Goal: Navigation & Orientation: Find specific page/section

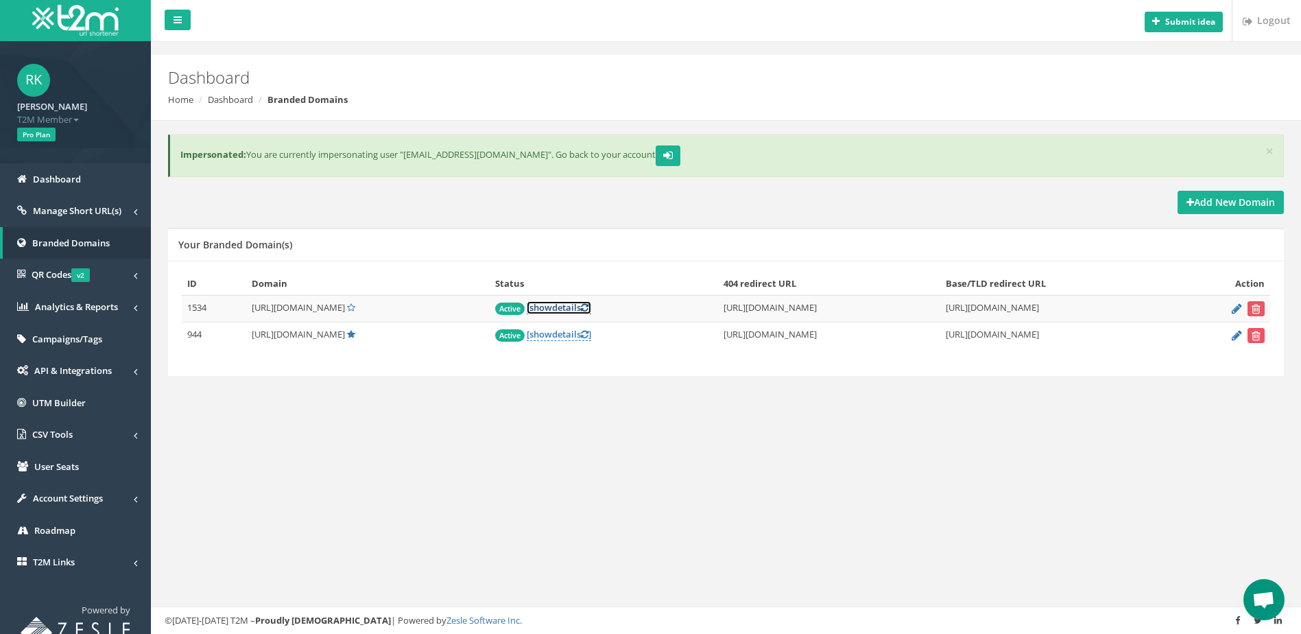
click at [527, 304] on link "[ show details ]" at bounding box center [559, 307] width 64 height 13
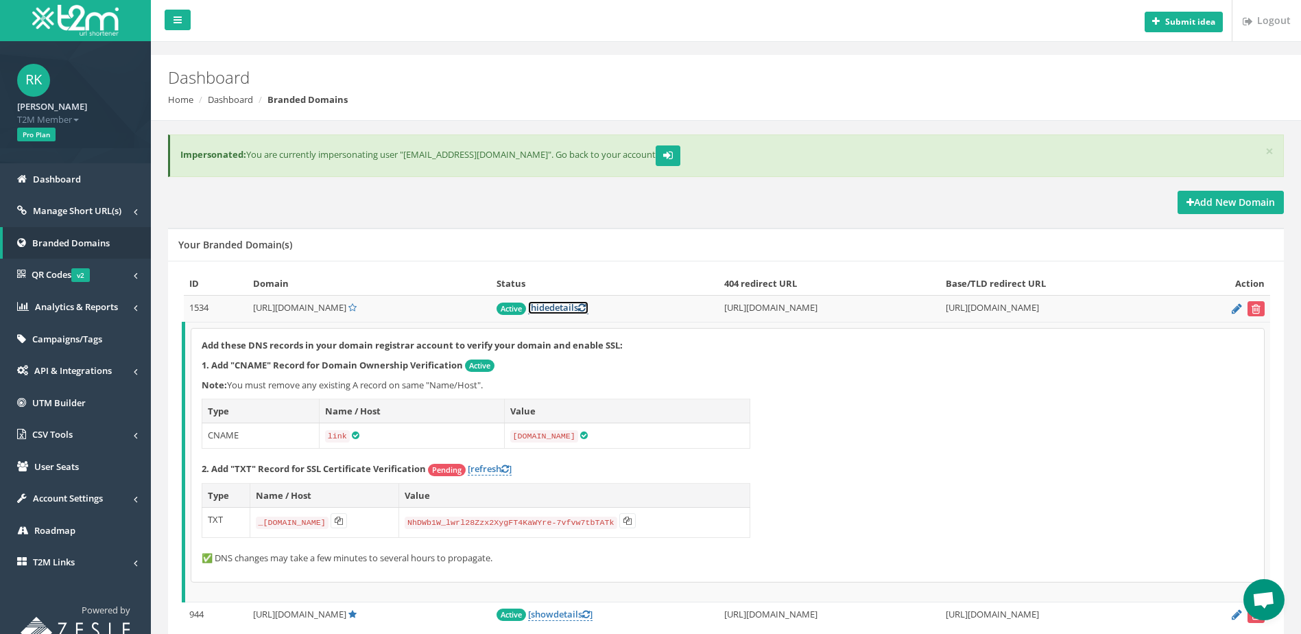
click at [528, 304] on link "[ hide details ]" at bounding box center [558, 307] width 60 height 13
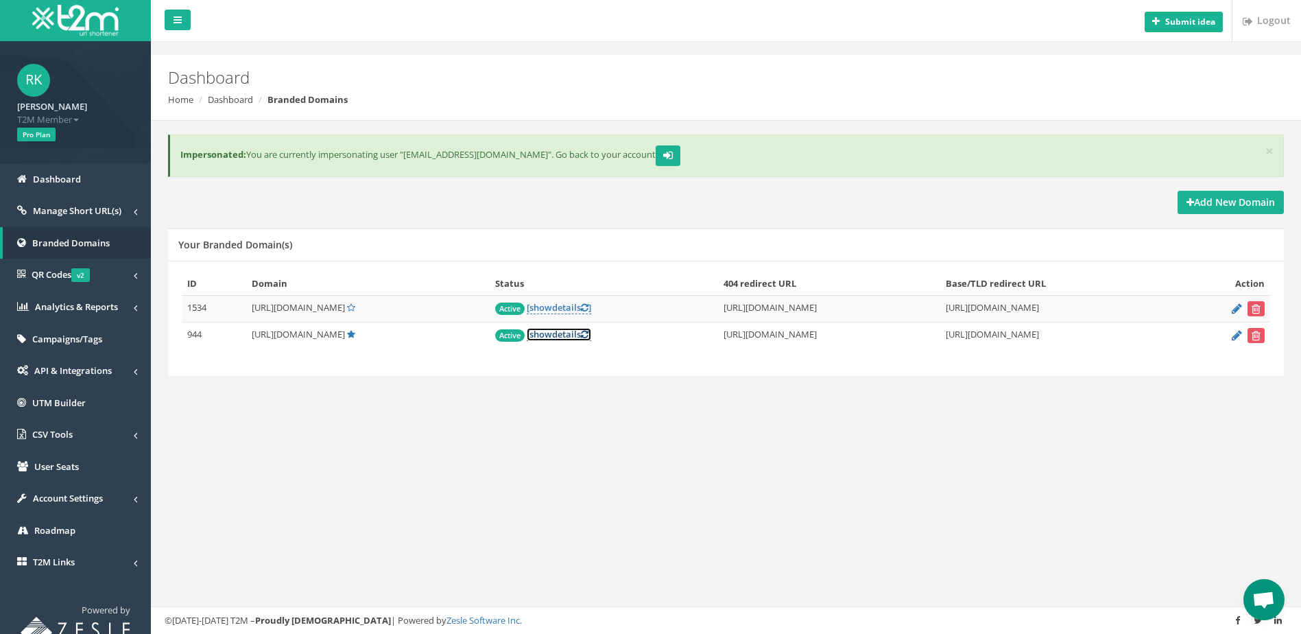
click at [527, 328] on link "[ show details ]" at bounding box center [559, 334] width 64 height 13
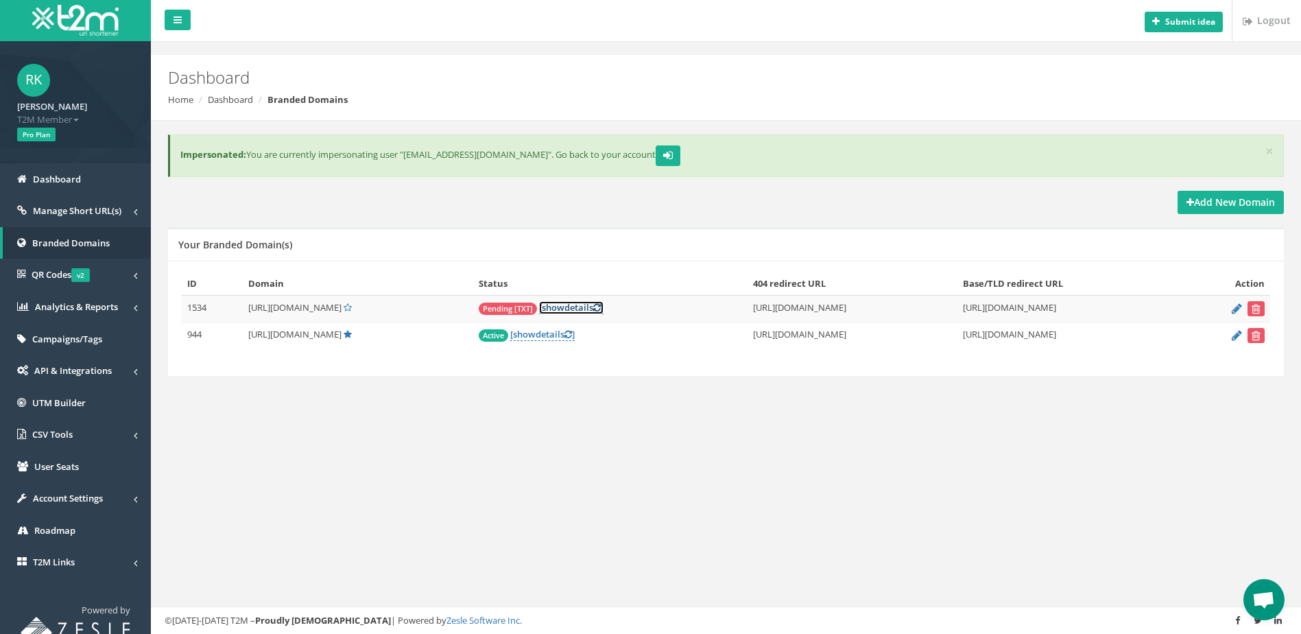
click at [539, 310] on link "[ show details ]" at bounding box center [571, 307] width 64 height 13
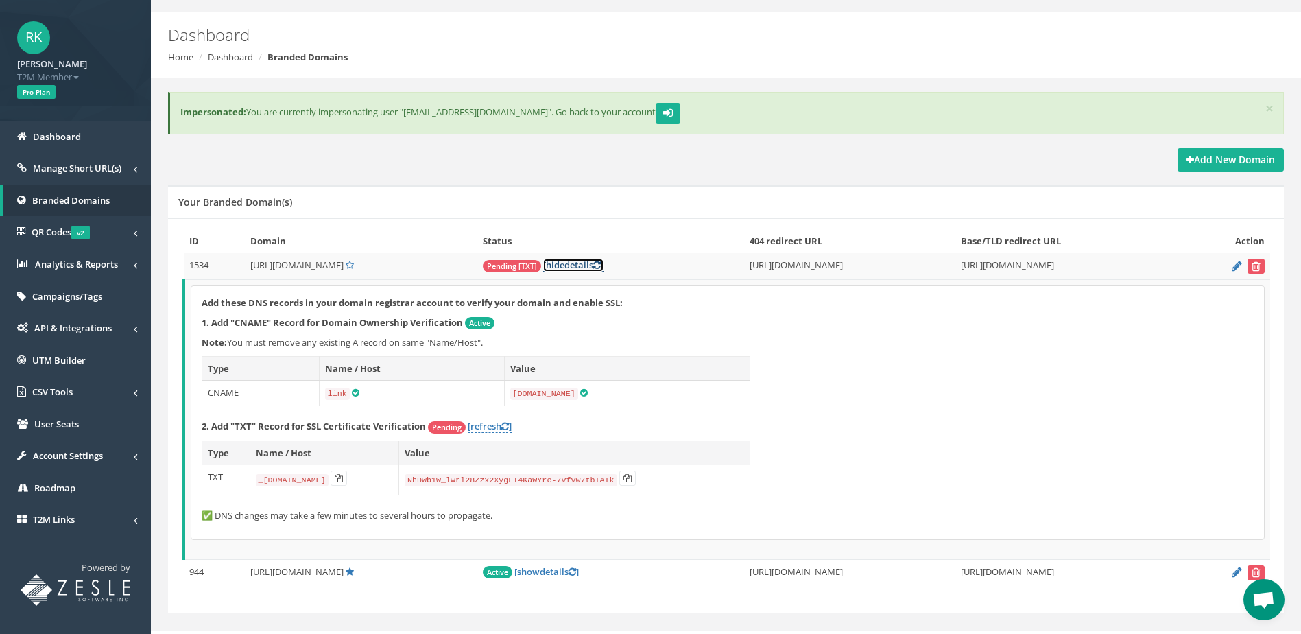
scroll to position [66, 0]
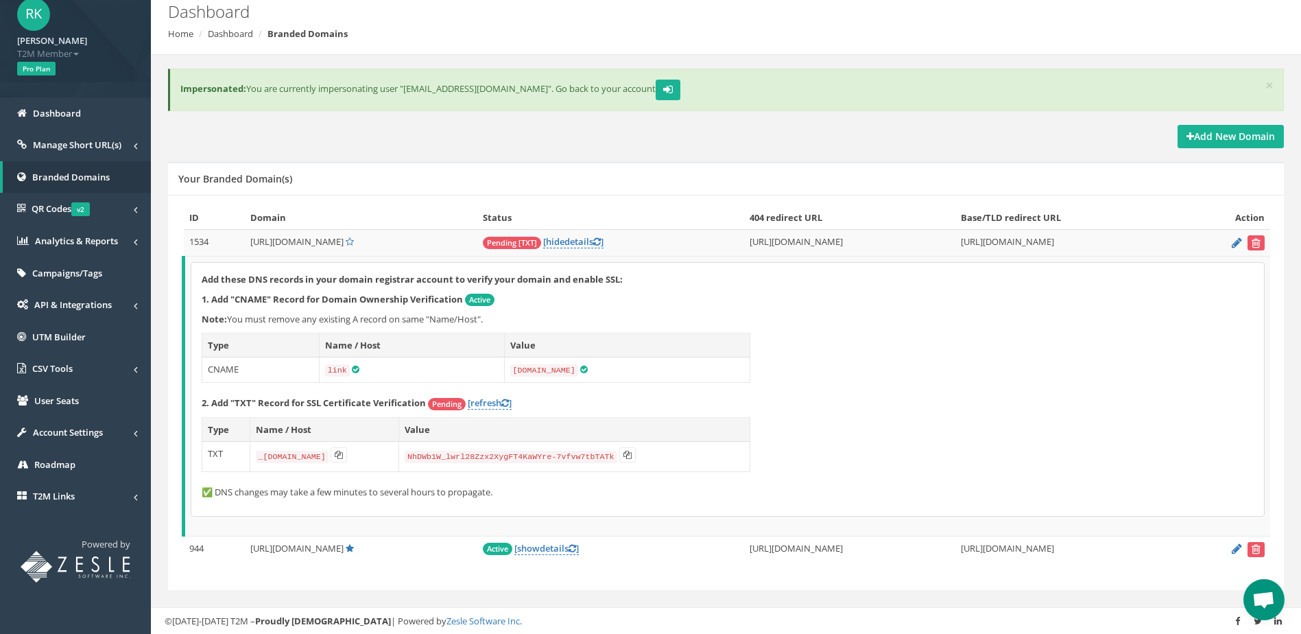
click at [583, 144] on div "Add New Domain" at bounding box center [726, 136] width 1116 height 23
click at [82, 175] on span "Branded Domains" at bounding box center [70, 177] width 77 height 12
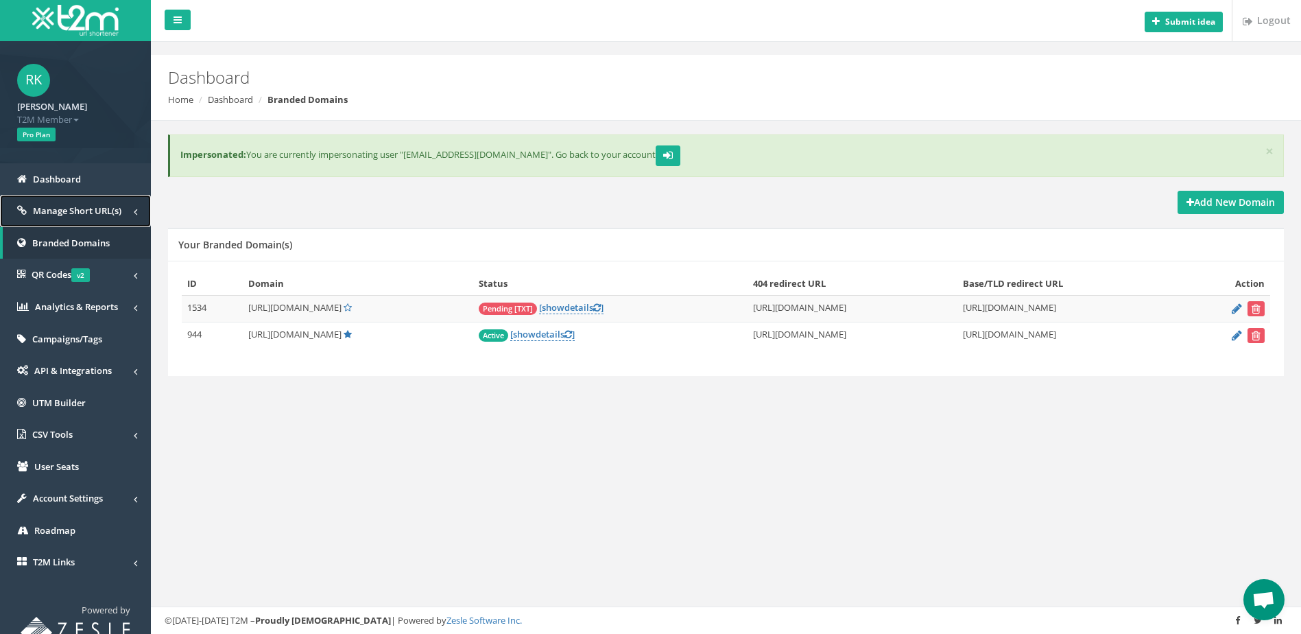
click at [101, 211] on span "Manage Short URL(s)" at bounding box center [77, 210] width 88 height 12
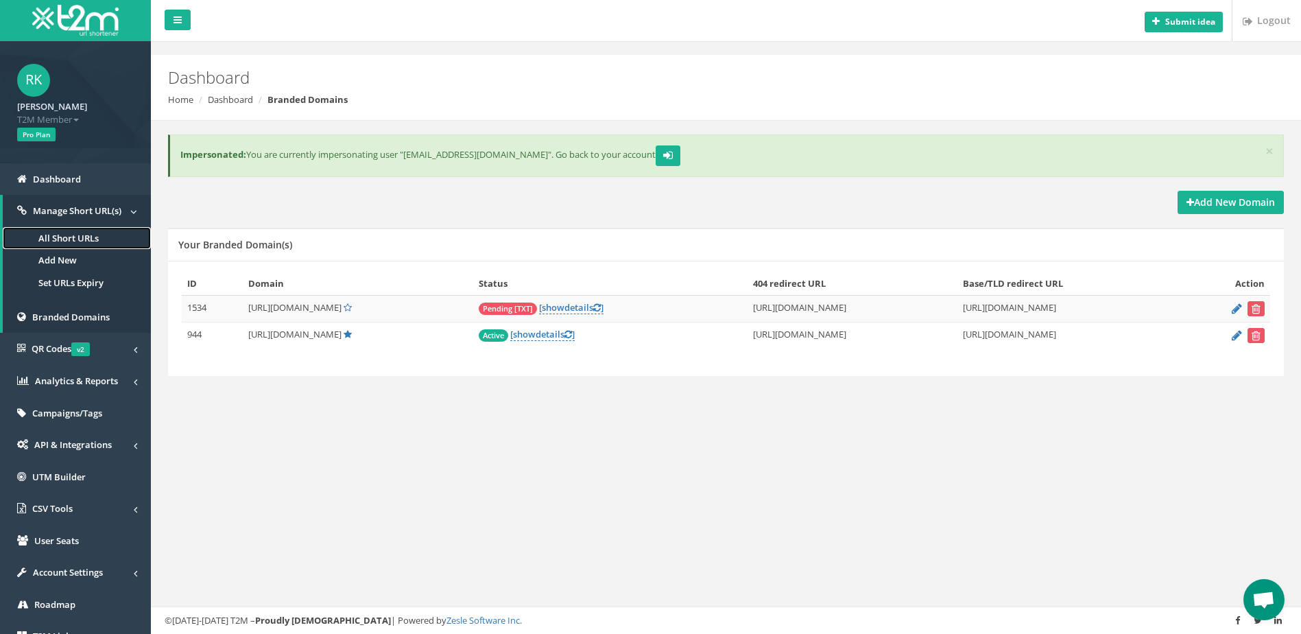
drag, startPoint x: 93, startPoint y: 234, endPoint x: 112, endPoint y: 232, distance: 18.6
click at [93, 234] on link "All Short URLs" at bounding box center [77, 238] width 148 height 23
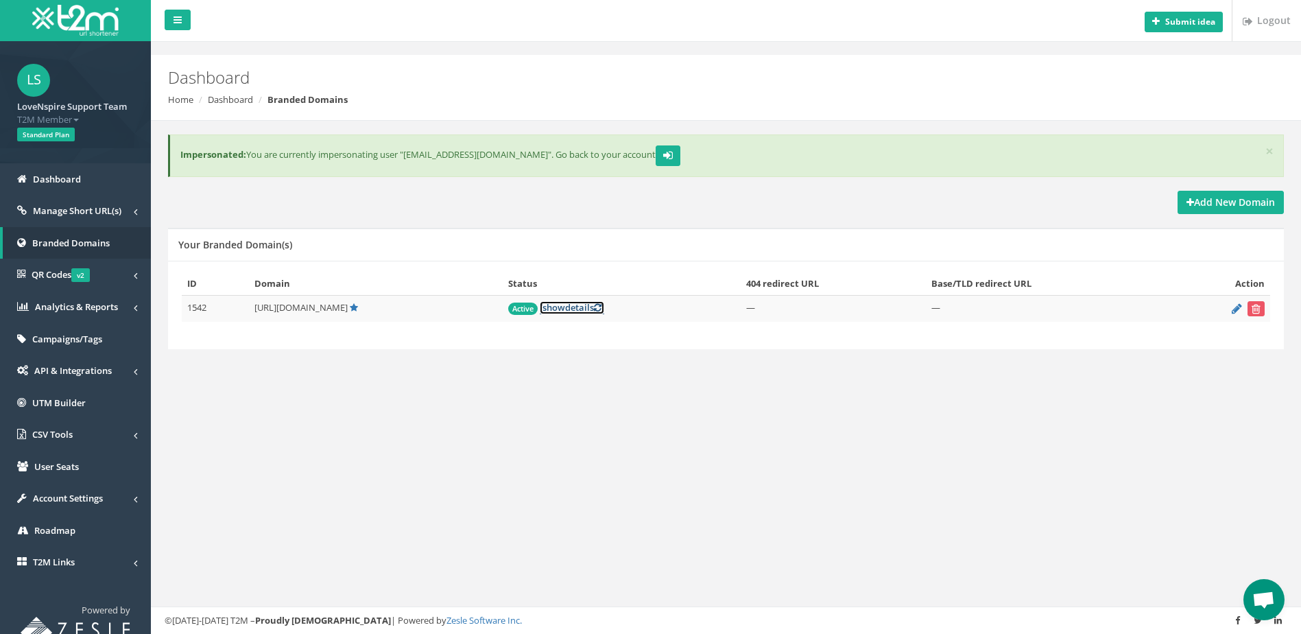
click at [546, 307] on link "[ show details ]" at bounding box center [572, 307] width 64 height 13
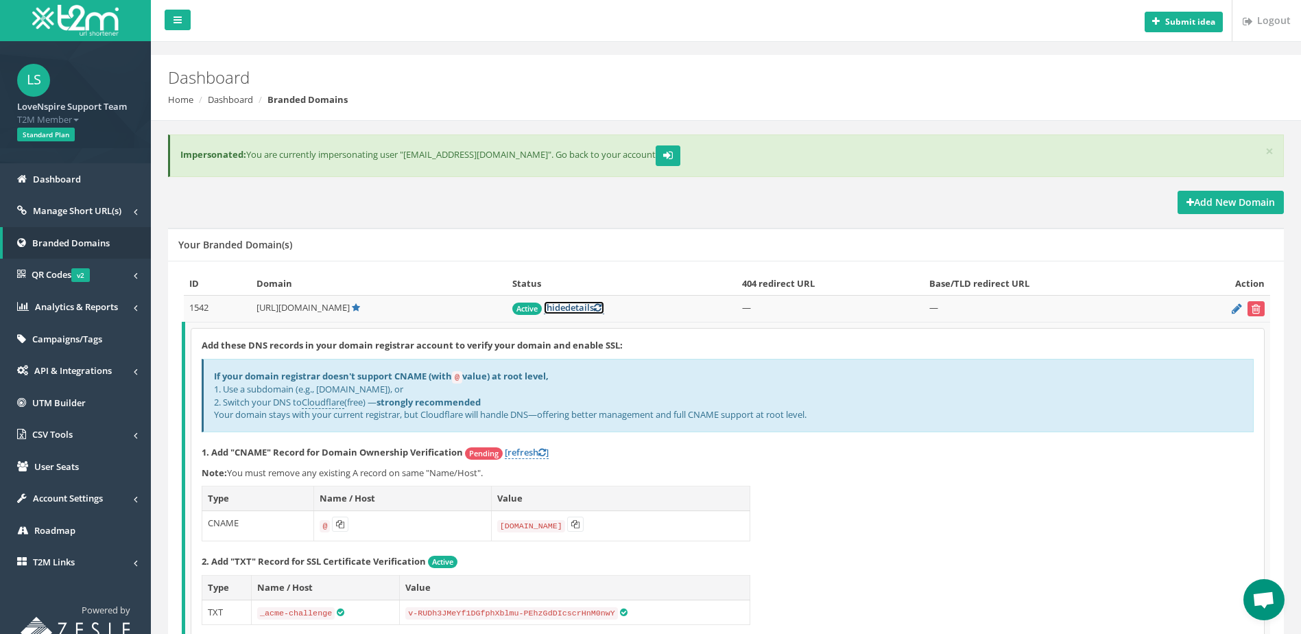
click at [546, 307] on link "[ hide details ]" at bounding box center [574, 307] width 60 height 13
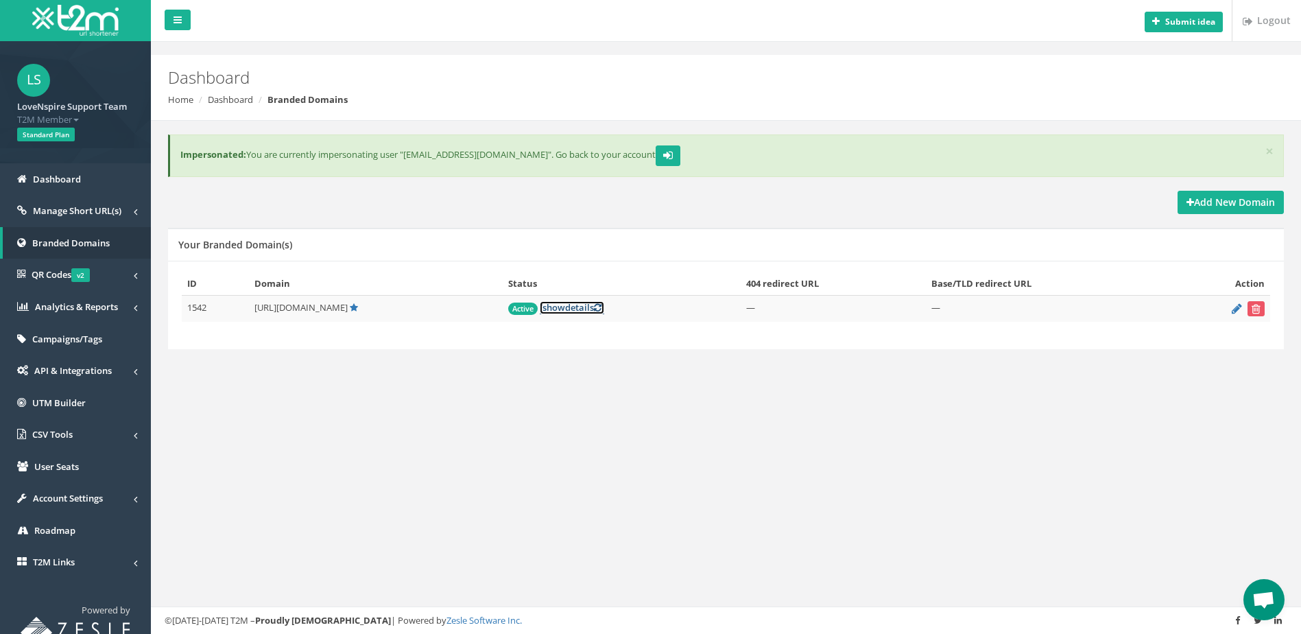
click at [546, 307] on link "[ show details ]" at bounding box center [572, 307] width 64 height 13
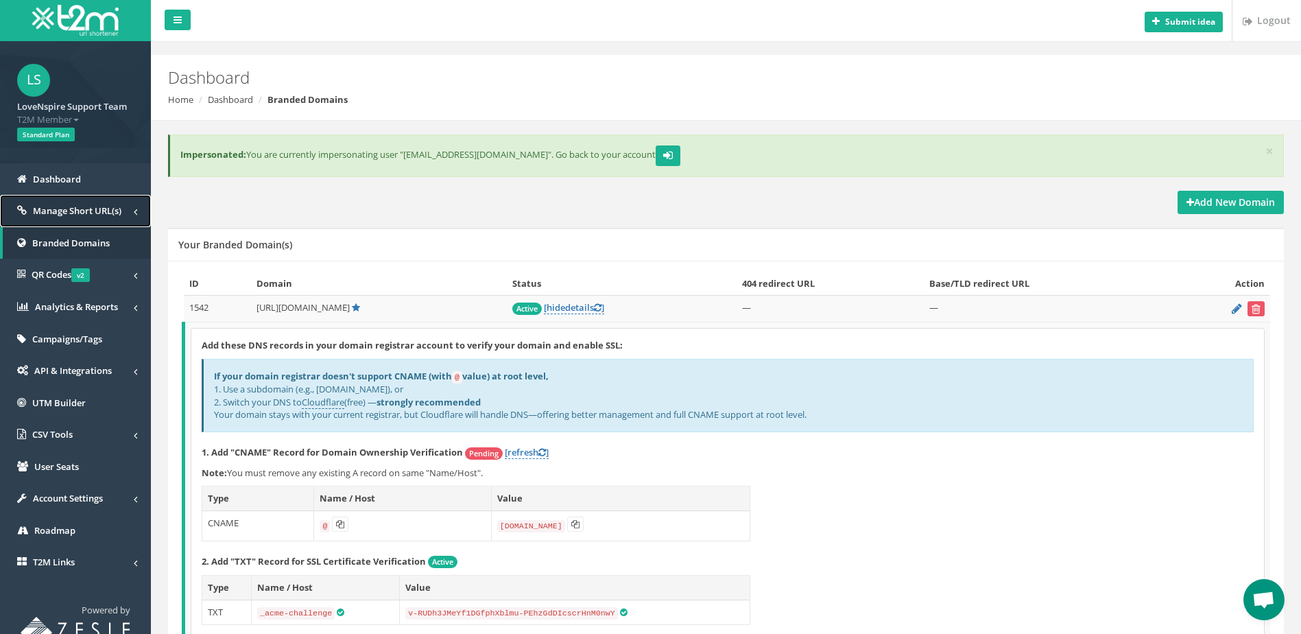
click at [84, 216] on span "Manage Short URL(s)" at bounding box center [77, 210] width 88 height 12
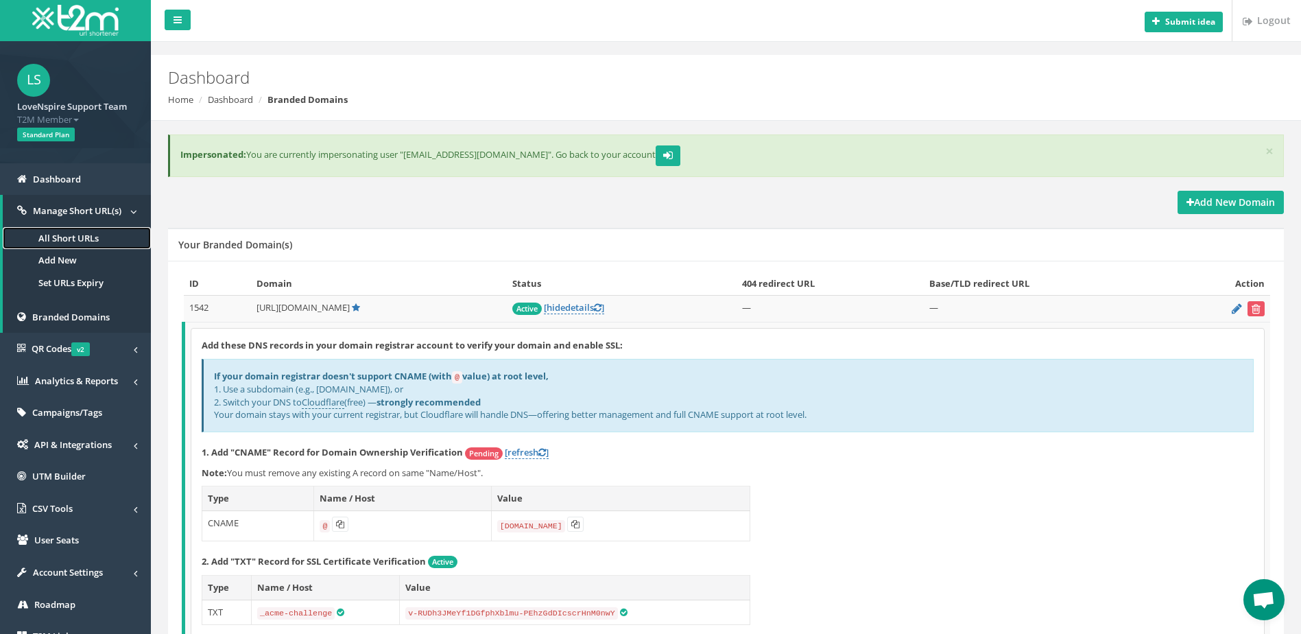
click at [75, 236] on link "All Short URLs" at bounding box center [77, 238] width 148 height 23
